Goal: Transaction & Acquisition: Register for event/course

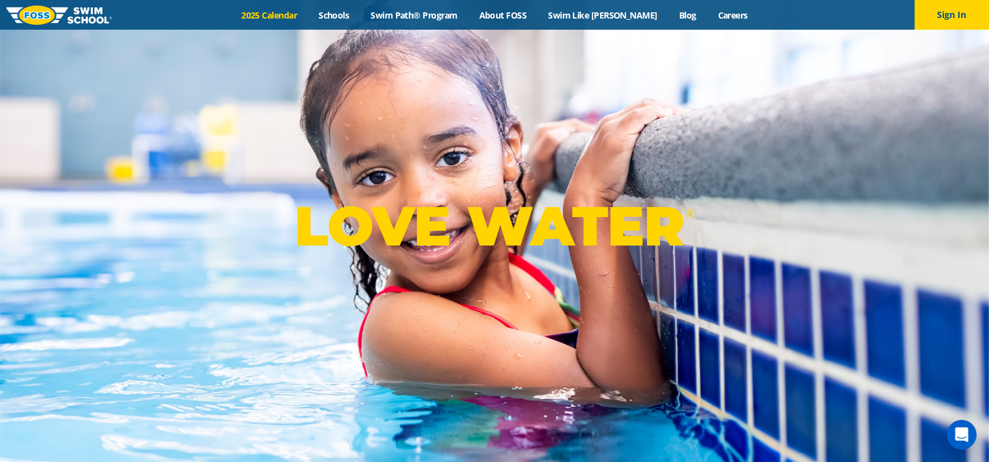
click at [301, 12] on link "2025 Calendar" at bounding box center [269, 15] width 77 height 12
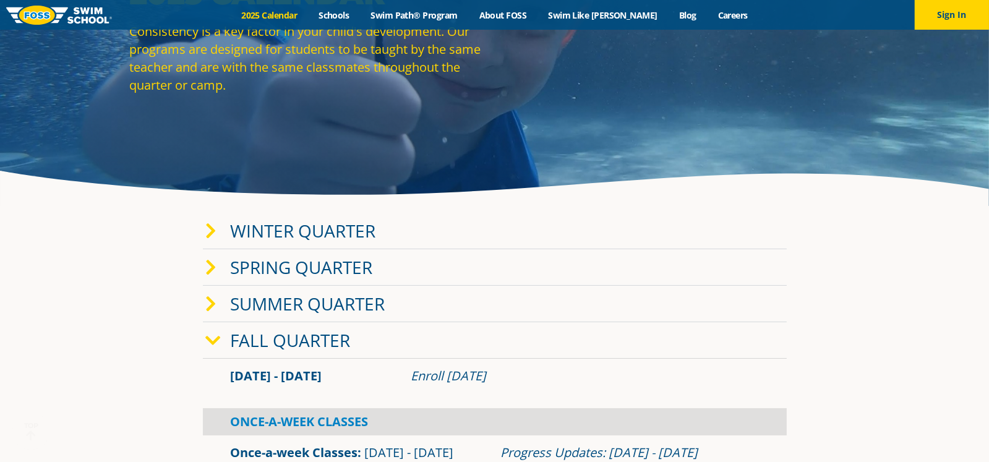
scroll to position [123, 0]
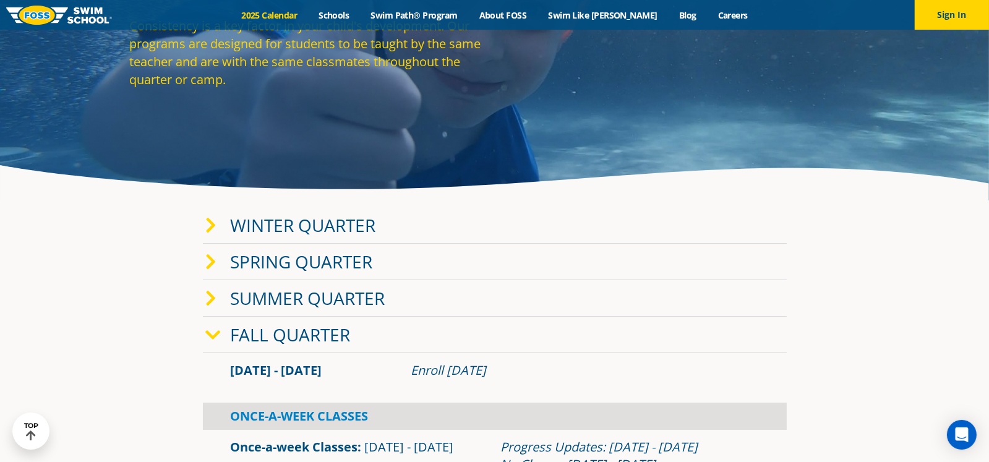
click at [273, 229] on link "Winter Quarter" at bounding box center [303, 224] width 145 height 23
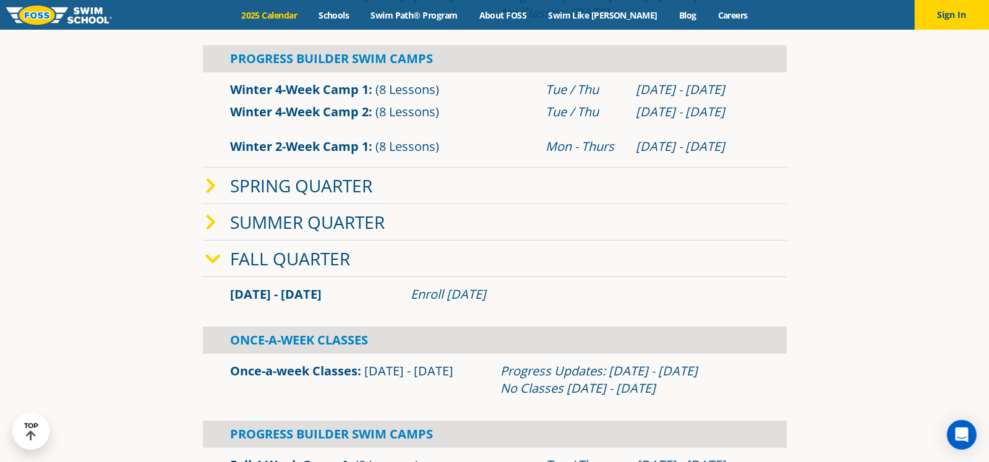
scroll to position [0, 0]
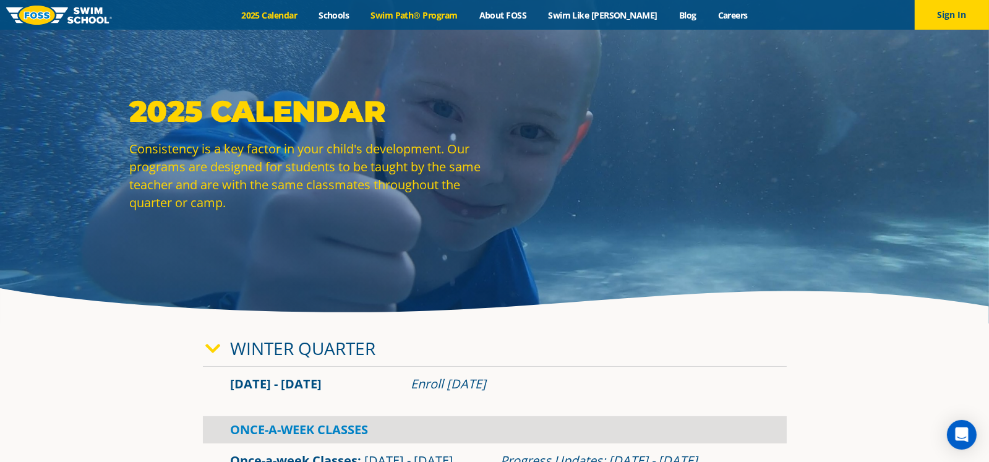
click at [455, 12] on link "Swim Path® Program" at bounding box center [414, 15] width 108 height 12
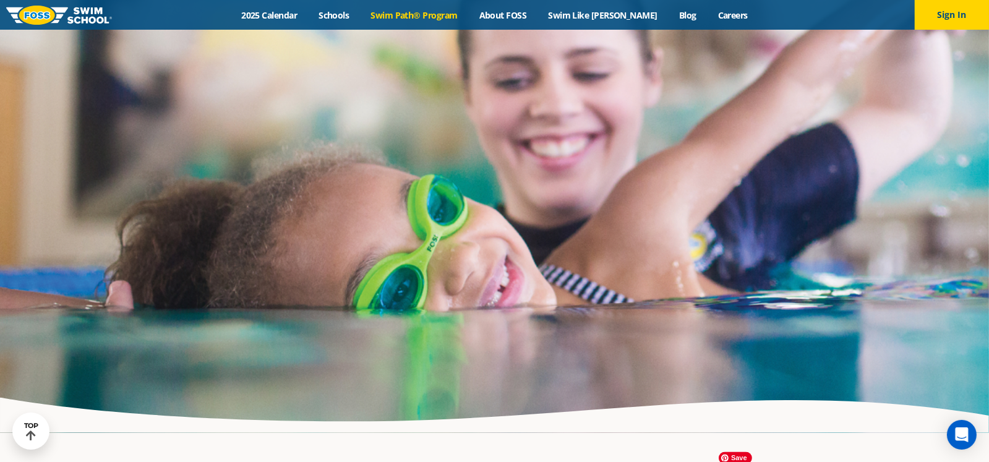
scroll to position [2906, 0]
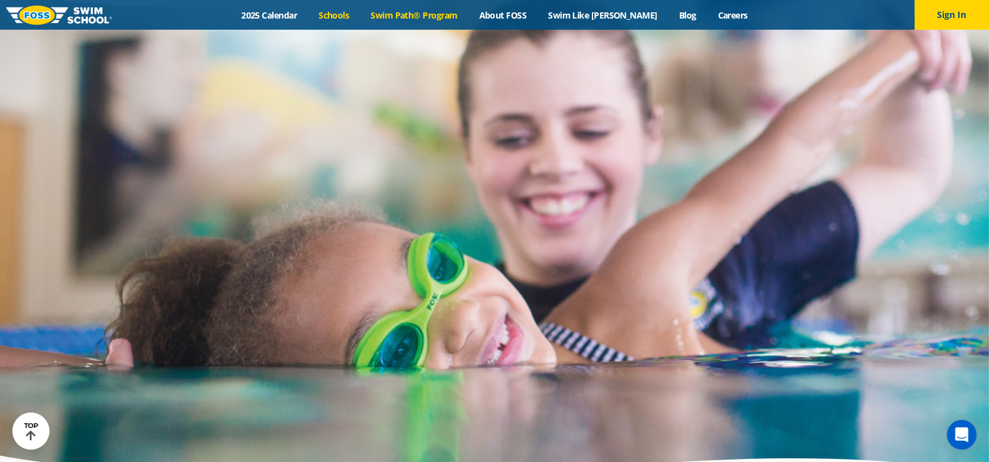
click at [356, 16] on link "Schools" at bounding box center [334, 15] width 52 height 12
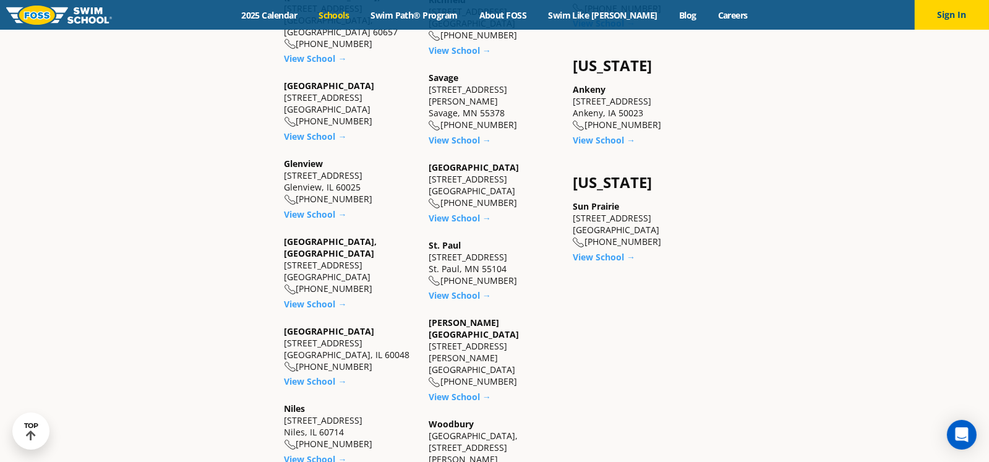
scroll to position [927, 0]
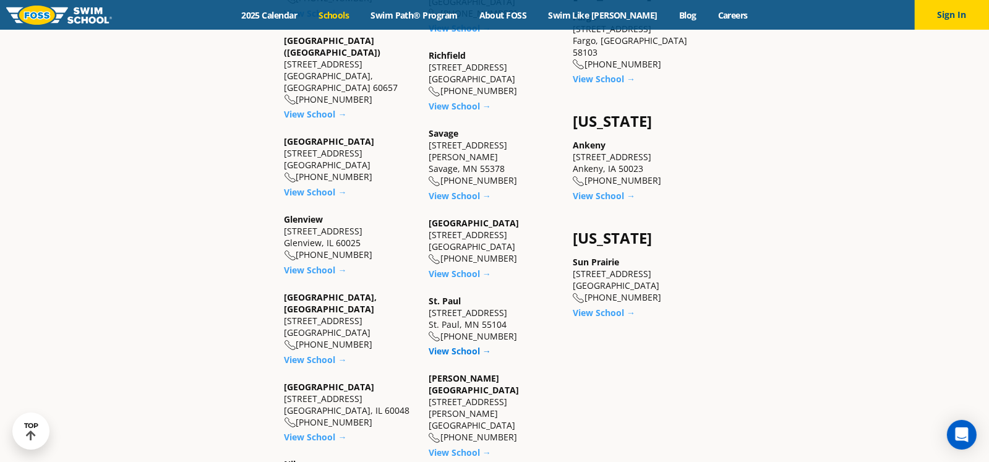
click at [459, 345] on link "View School →" at bounding box center [460, 351] width 62 height 12
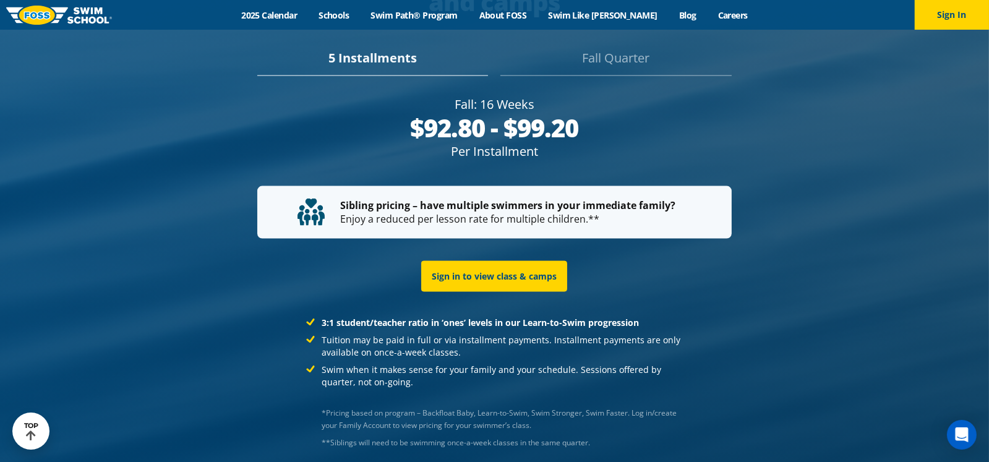
scroll to position [2261, 0]
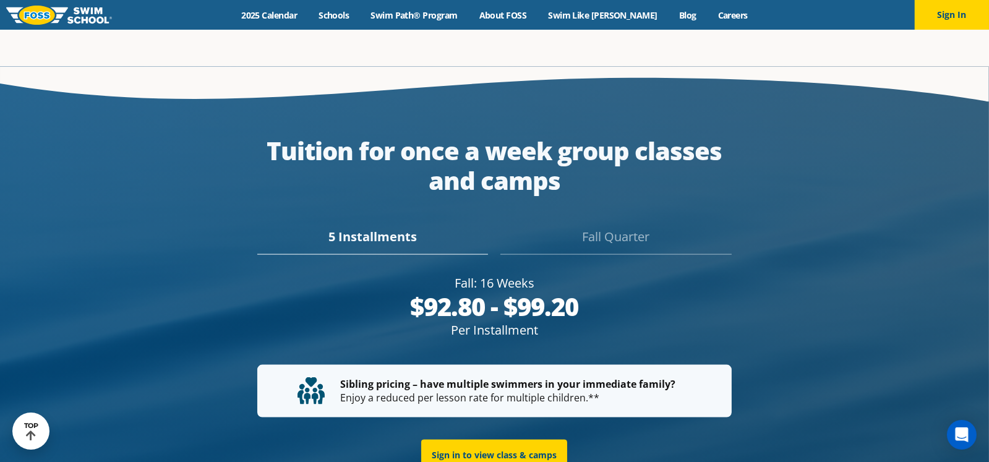
click at [617, 228] on div "Fall Quarter" at bounding box center [615, 241] width 231 height 27
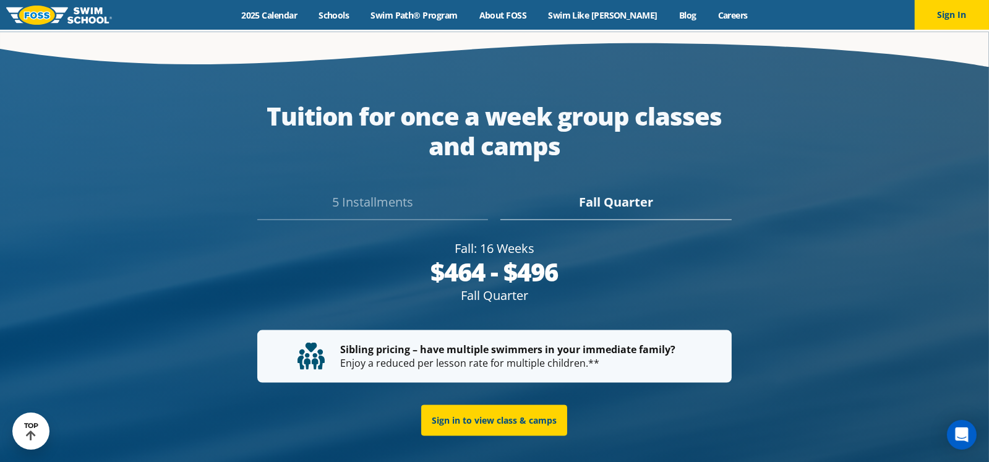
scroll to position [2243, 0]
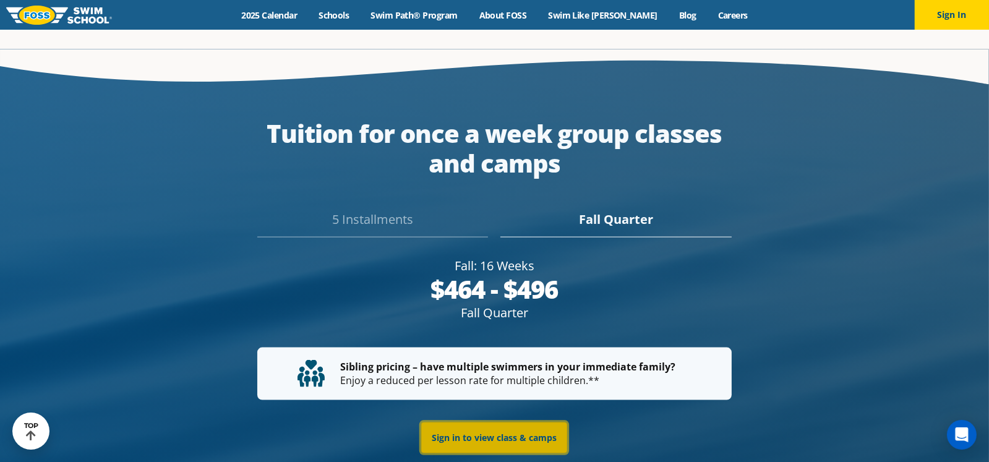
click at [504, 425] on link "Sign in to view class & camps" at bounding box center [494, 437] width 146 height 31
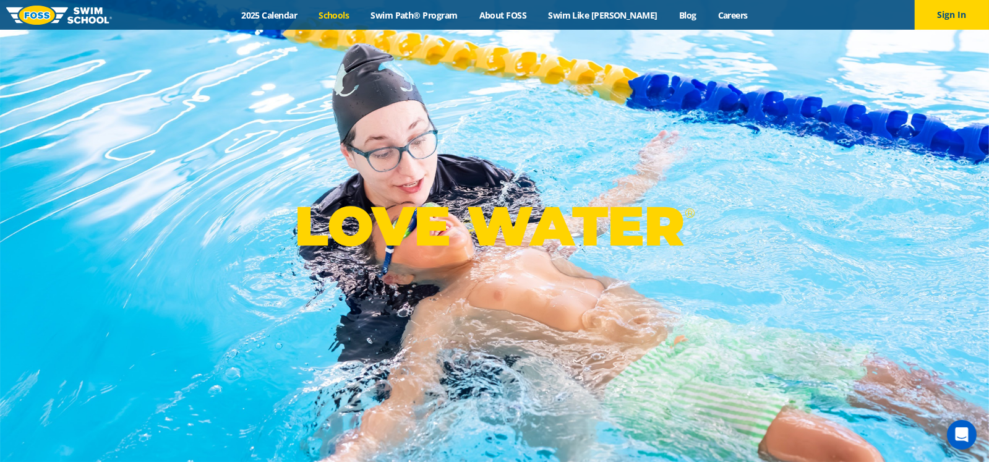
click at [360, 14] on link "Schools" at bounding box center [334, 15] width 52 height 12
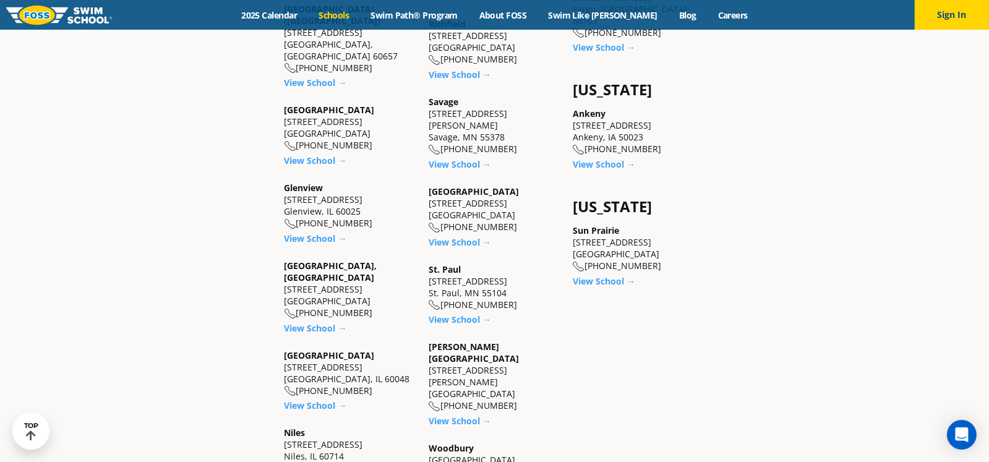
scroll to position [989, 0]
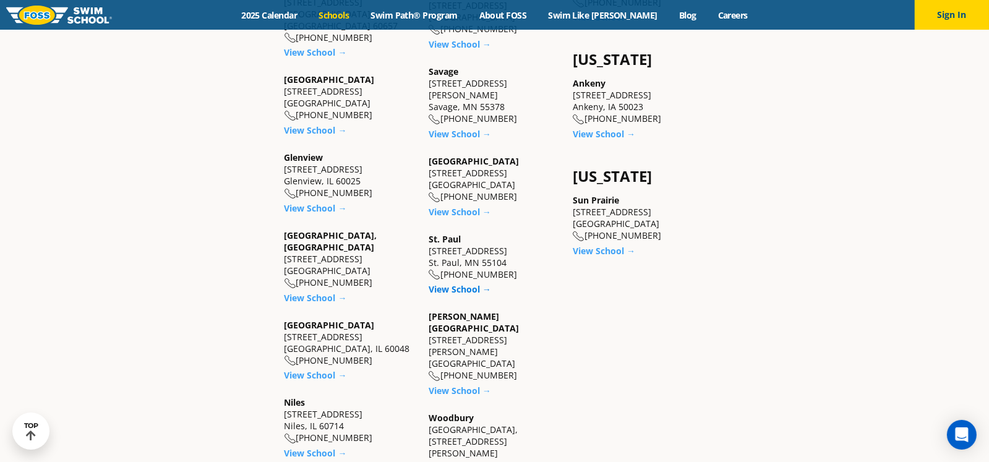
click at [468, 283] on link "View School →" at bounding box center [460, 289] width 62 height 12
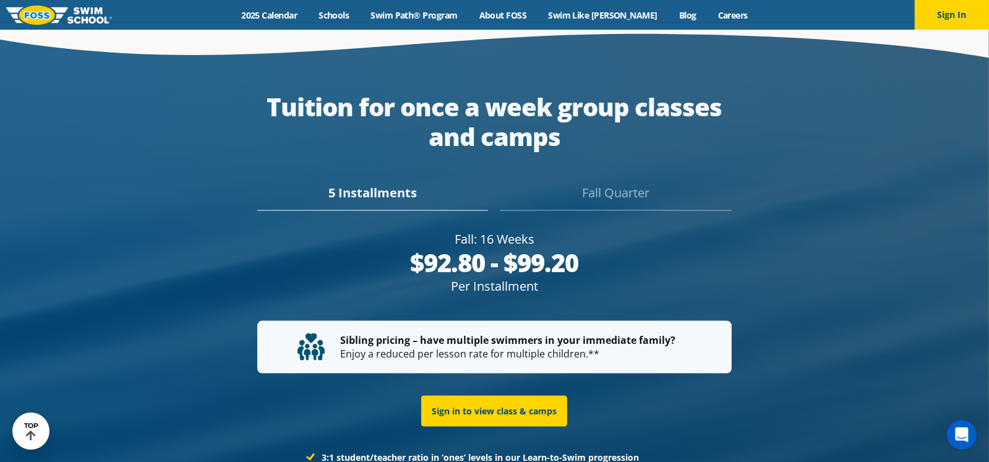
scroll to position [2322, 0]
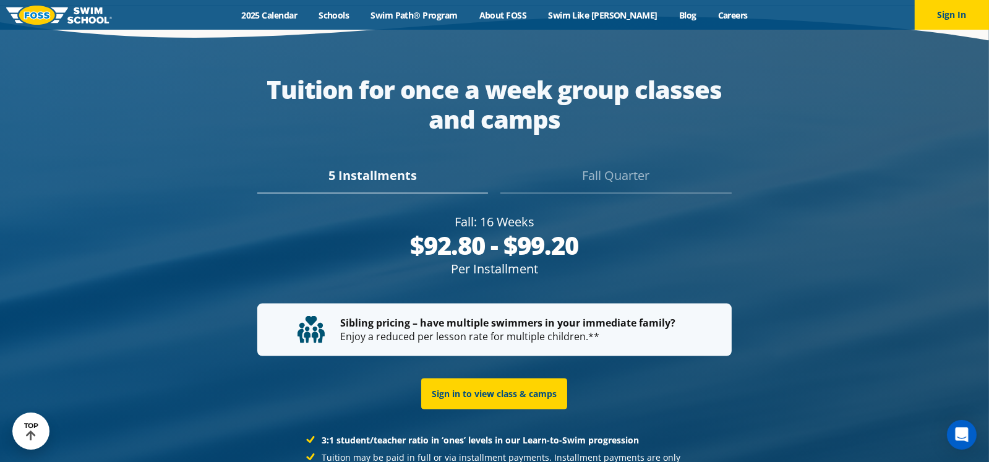
click at [368, 166] on div "5 Installments" at bounding box center [372, 179] width 231 height 27
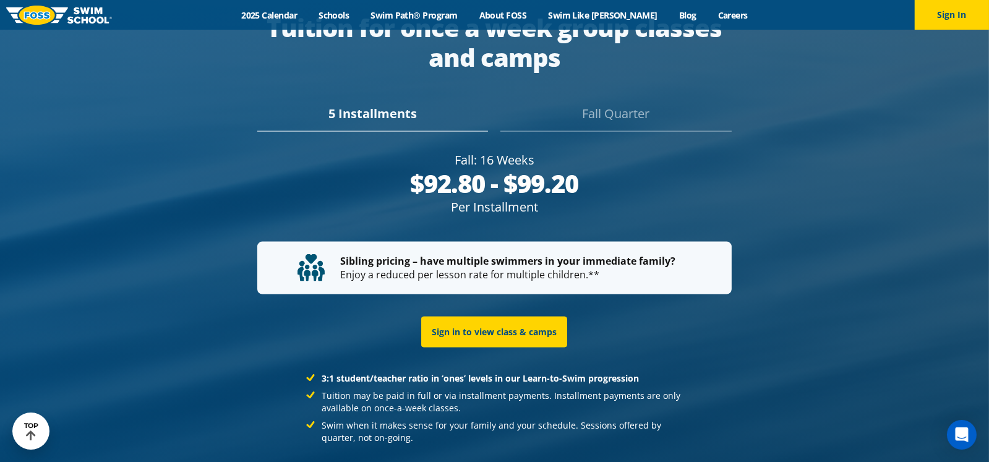
scroll to position [2305, 0]
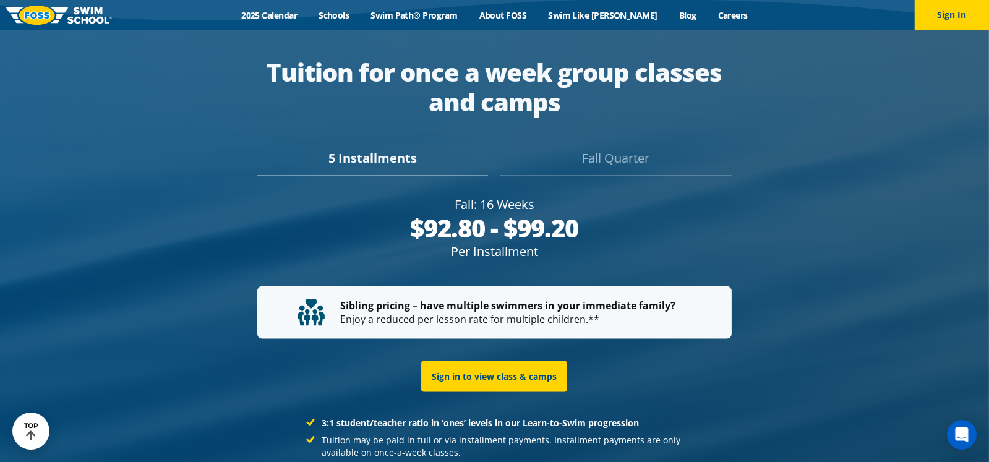
click at [524, 213] on div "$92.80 - $99.20" at bounding box center [494, 228] width 474 height 30
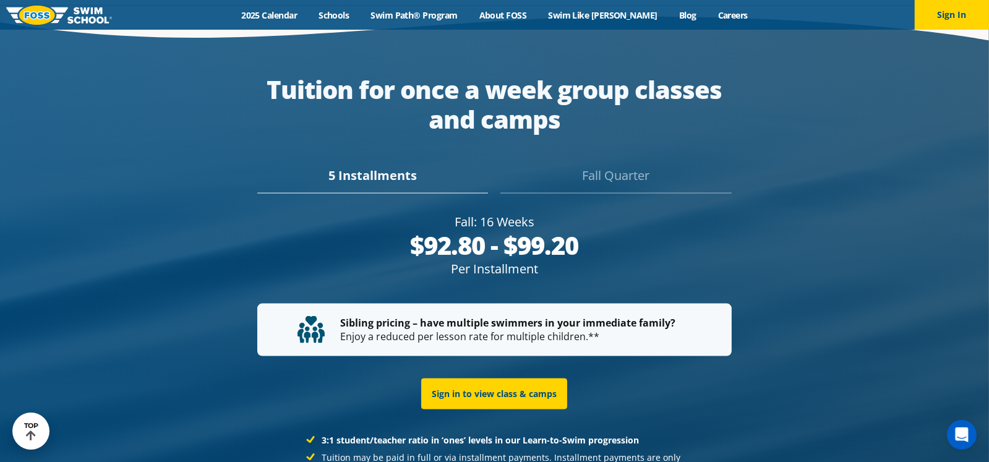
click at [390, 166] on div "5 Installments" at bounding box center [372, 179] width 231 height 27
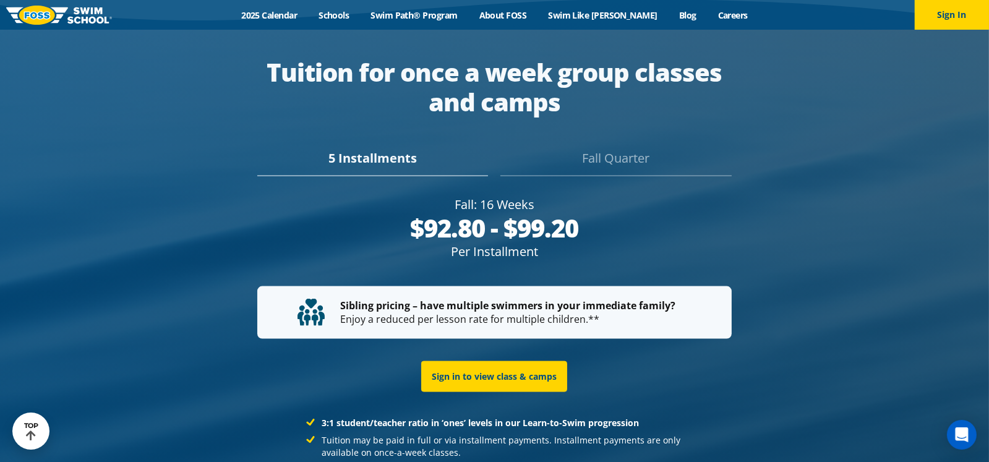
scroll to position [2322, 0]
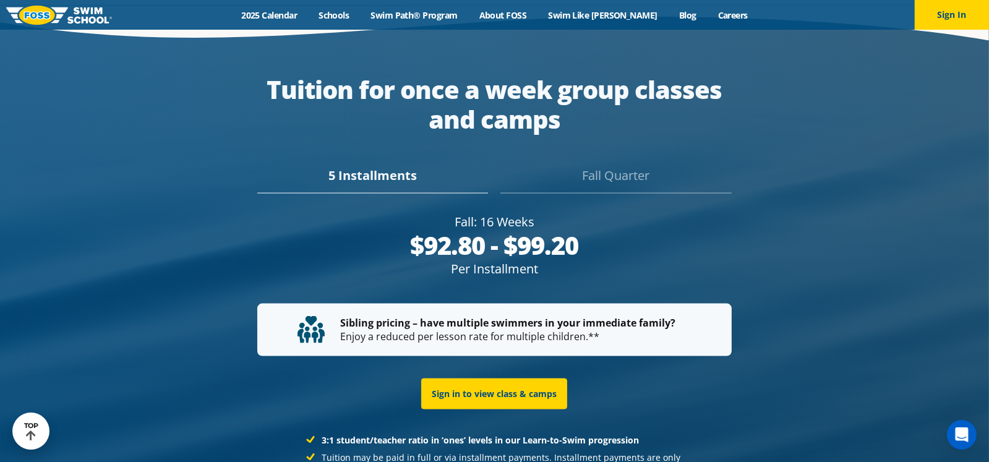
click at [641, 166] on div "Fall Quarter" at bounding box center [615, 179] width 231 height 27
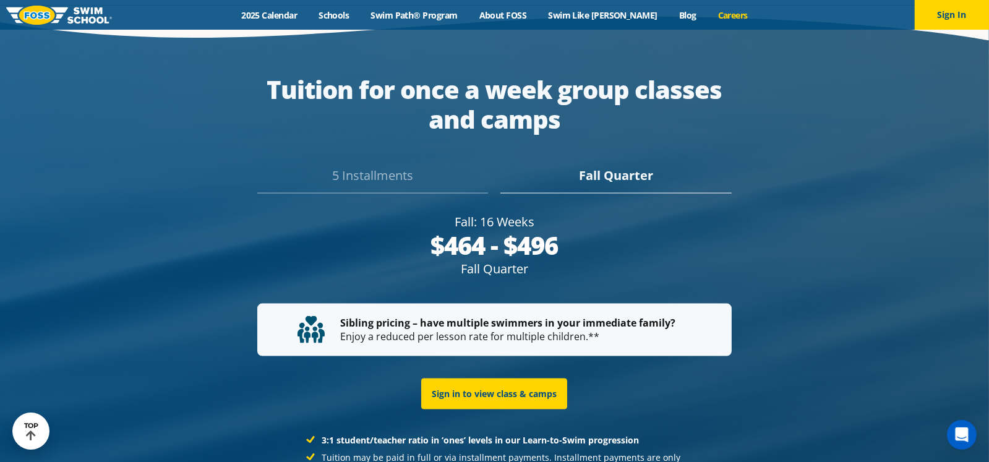
scroll to position [2305, 0]
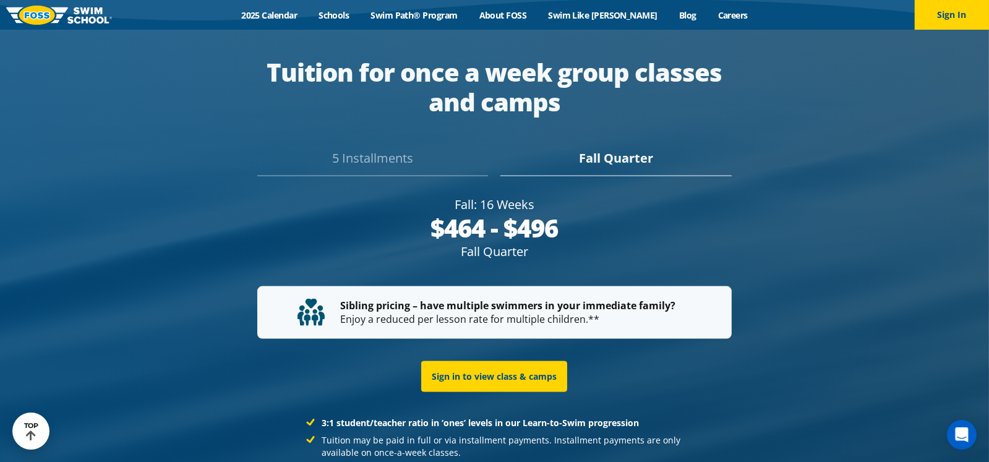
click at [382, 149] on div "5 Installments" at bounding box center [372, 162] width 231 height 27
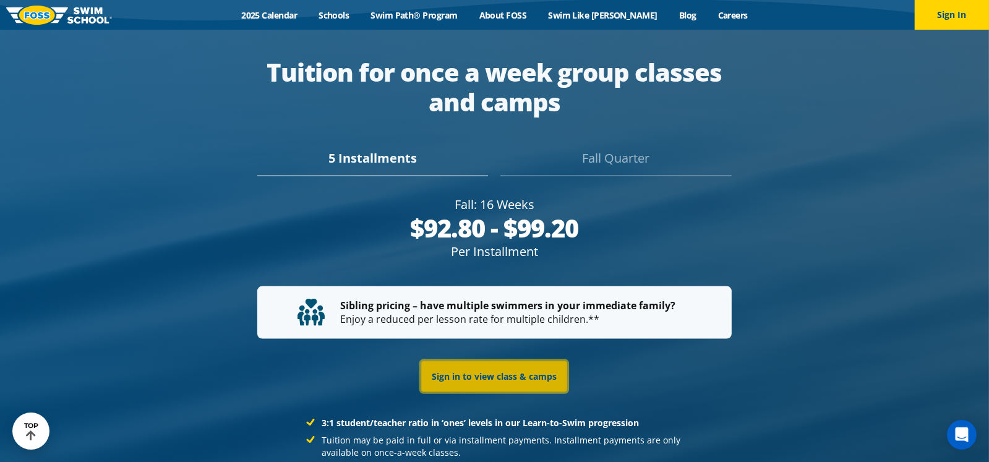
click at [480, 362] on link "Sign in to view class & camps" at bounding box center [494, 376] width 146 height 31
